Goal: Navigation & Orientation: Find specific page/section

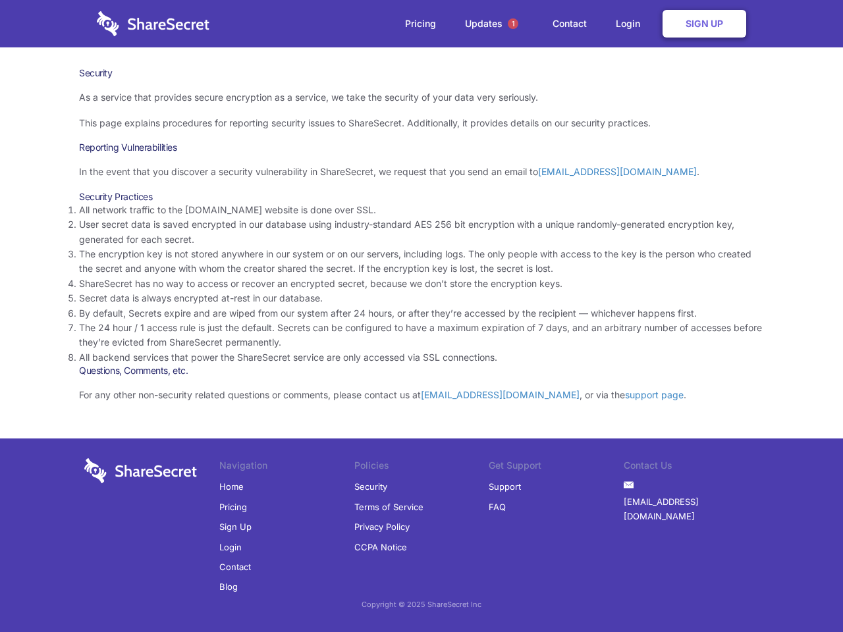
click at [421, 316] on li "By default, Secrets expire and are wiped from our system after 24 hours, or aft…" at bounding box center [421, 313] width 685 height 14
click at [513, 24] on span "1" at bounding box center [513, 23] width 11 height 11
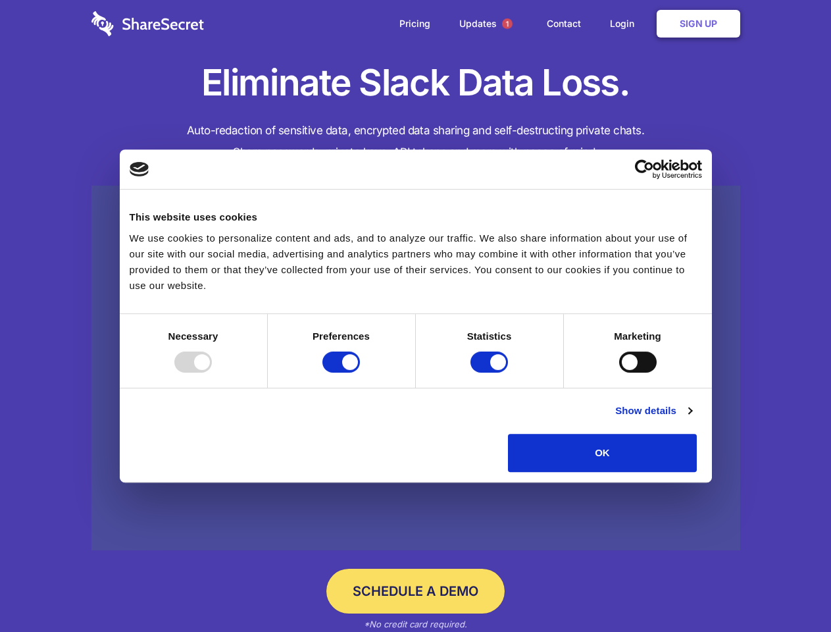
click at [212, 373] on div at bounding box center [193, 362] width 38 height 21
click at [360, 373] on input "Preferences" at bounding box center [342, 362] width 38 height 21
checkbox input "false"
click at [491, 373] on input "Statistics" at bounding box center [490, 362] width 38 height 21
checkbox input "false"
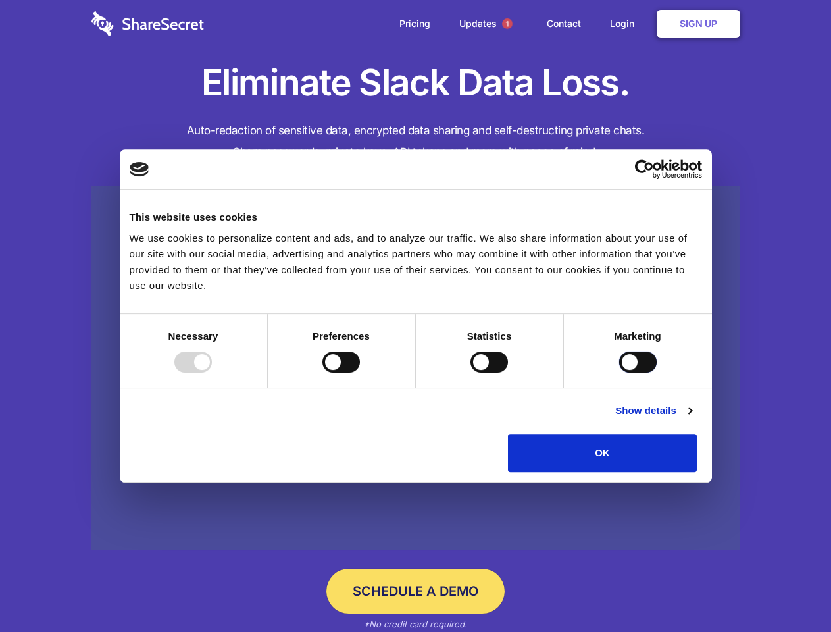
click at [619, 373] on input "Marketing" at bounding box center [638, 362] width 38 height 21
checkbox input "true"
click at [692, 419] on link "Show details" at bounding box center [653, 411] width 76 height 16
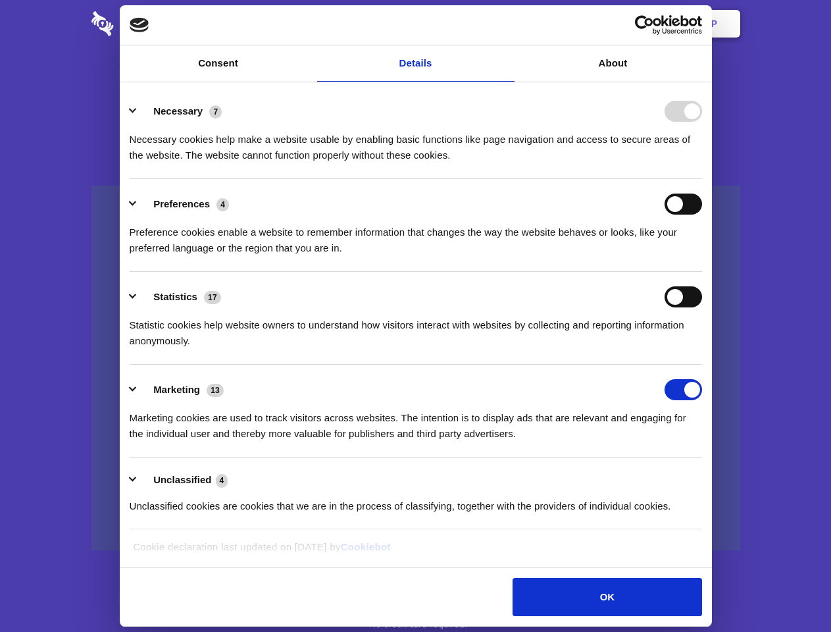
click at [702, 179] on li "Necessary 7 Necessary cookies help make a website usable by enabling basic func…" at bounding box center [416, 132] width 573 height 93
click at [507, 24] on span "1" at bounding box center [507, 23] width 11 height 11
